Goal: Task Accomplishment & Management: Use online tool/utility

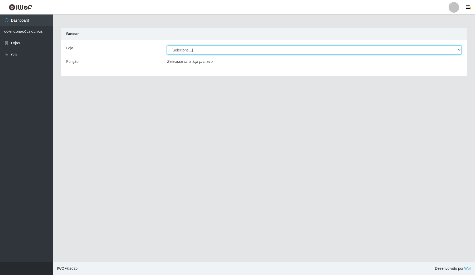
click at [219, 49] on select "[Selecione...] Rede Compras Supermercados - LOJA 4" at bounding box center [314, 49] width 295 height 9
select select "159"
click at [167, 45] on select "[Selecione...] Rede Compras Supermercados - LOJA 4" at bounding box center [314, 49] width 295 height 9
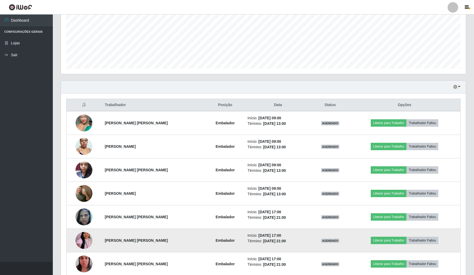
scroll to position [132, 0]
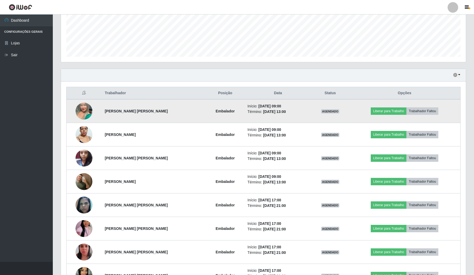
click at [87, 113] on img at bounding box center [84, 111] width 17 height 30
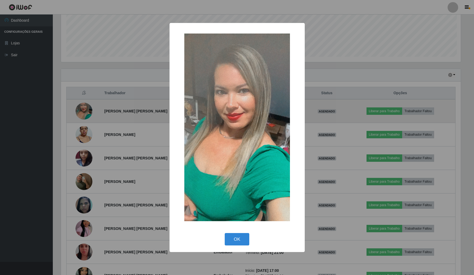
scroll to position [110, 401]
click at [87, 113] on div "× OK Cancel" at bounding box center [237, 137] width 475 height 275
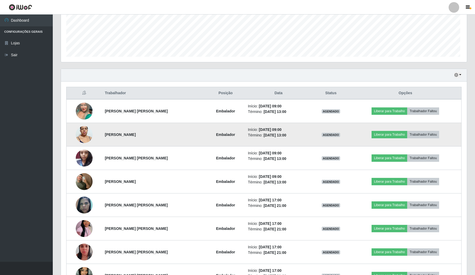
scroll to position [110, 405]
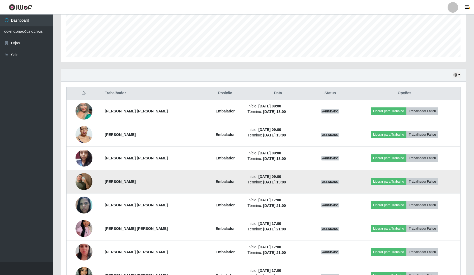
click at [79, 179] on img at bounding box center [84, 182] width 17 height 30
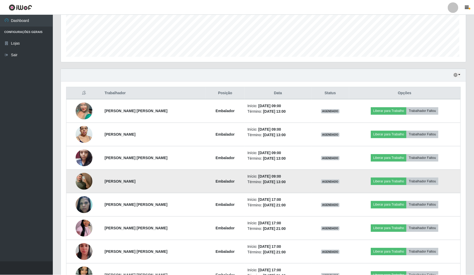
scroll to position [110, 401]
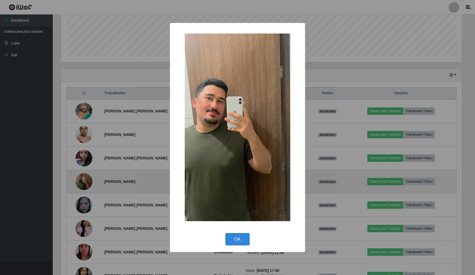
click at [79, 179] on div "× OK Cancel" at bounding box center [237, 137] width 475 height 275
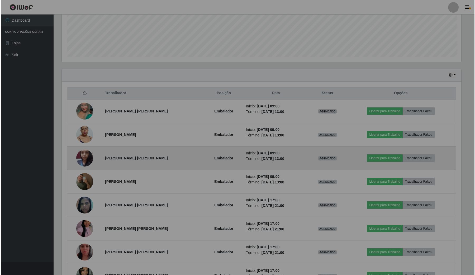
scroll to position [110, 405]
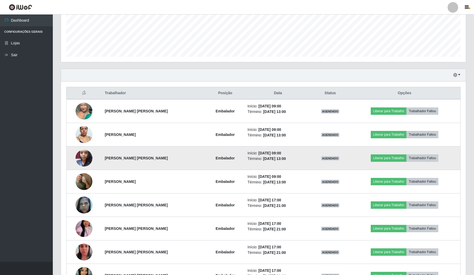
click at [81, 160] on img at bounding box center [84, 158] width 17 height 22
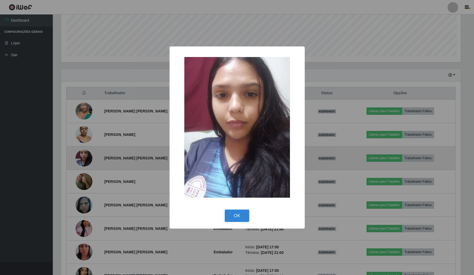
scroll to position [110, 401]
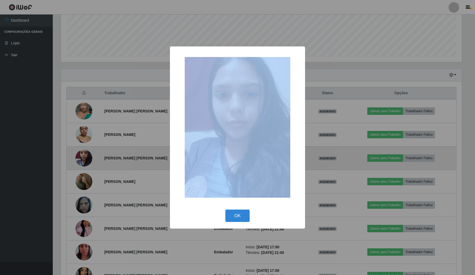
click at [81, 160] on div "× OK Cancel" at bounding box center [237, 137] width 475 height 275
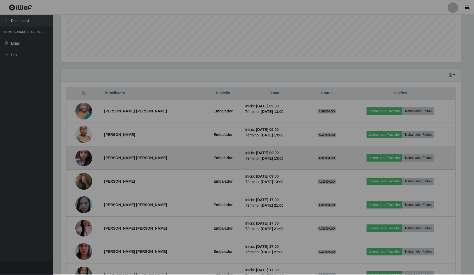
scroll to position [110, 405]
